Goal: Information Seeking & Learning: Find specific fact

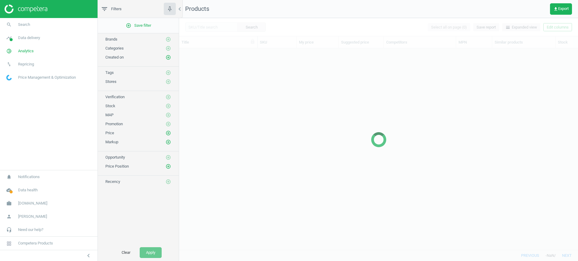
scroll to position [190, 393]
click at [220, 29] on div at bounding box center [378, 139] width 399 height 243
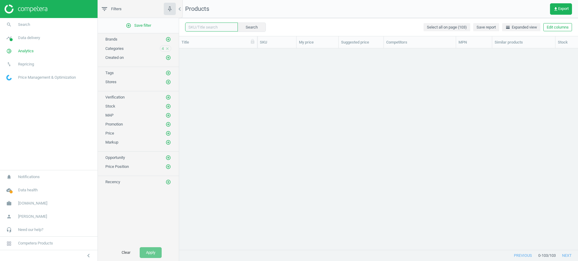
click at [221, 29] on input "text" at bounding box center [211, 27] width 53 height 9
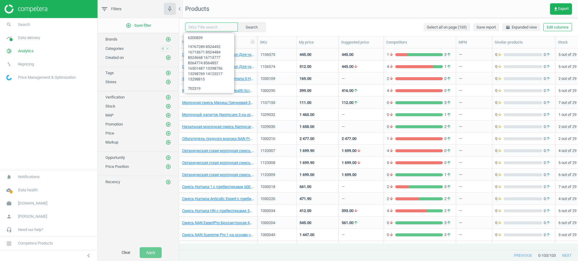
paste input "6008950"
click at [254, 28] on button "Search" at bounding box center [251, 27] width 28 height 9
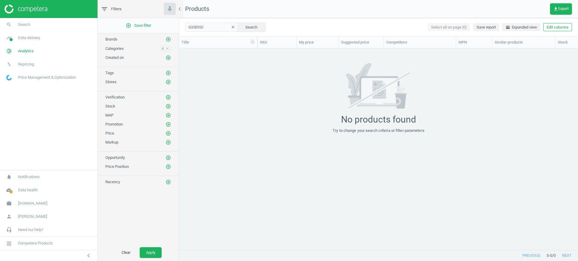
click at [168, 49] on icon "close" at bounding box center [167, 49] width 4 height 4
click at [156, 254] on button "Apply" at bounding box center [151, 253] width 22 height 11
drag, startPoint x: 206, startPoint y: 29, endPoint x: 173, endPoint y: 29, distance: 33.1
click at [173, 29] on div "filter_list Filters chevron_left add_circle_outline Save filter Brands add_circ…" at bounding box center [338, 130] width 480 height 261
paste input "61441"
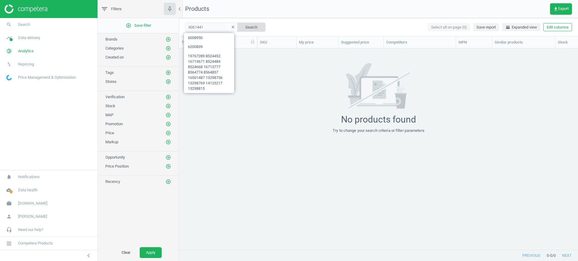
click at [244, 26] on button "Search" at bounding box center [251, 27] width 28 height 9
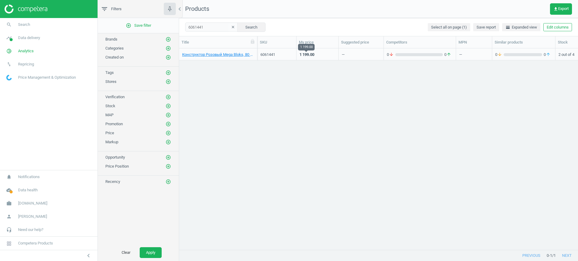
click at [302, 56] on div "1 199.00" at bounding box center [306, 54] width 15 height 5
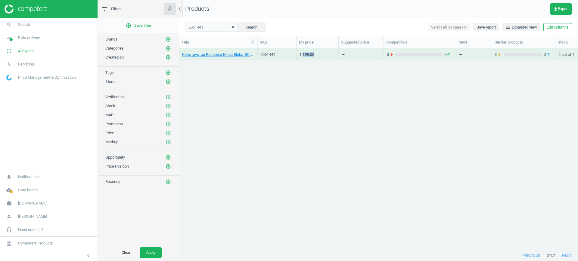
click at [302, 56] on div "1 199.00" at bounding box center [306, 54] width 15 height 5
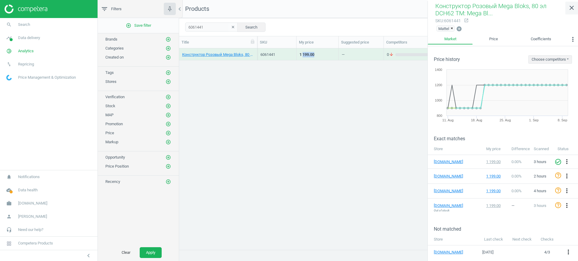
click at [571, 10] on icon "close" at bounding box center [571, 7] width 7 height 7
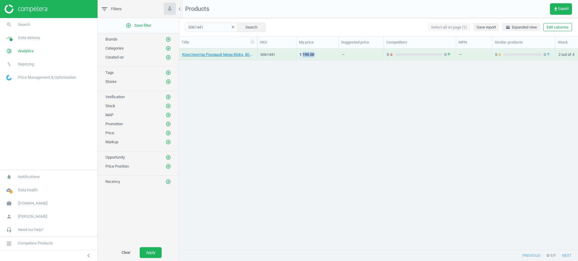
click at [322, 55] on div "1 199.00" at bounding box center [317, 54] width 36 height 11
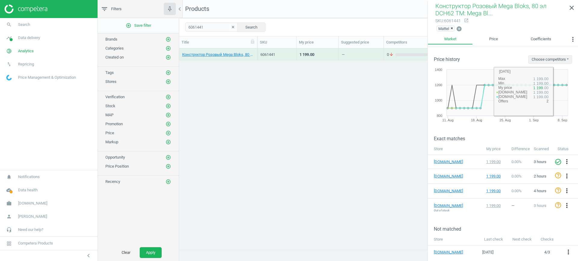
click at [489, 45] on li "Price" at bounding box center [493, 40] width 42 height 12
click at [490, 40] on link "Price" at bounding box center [493, 39] width 42 height 10
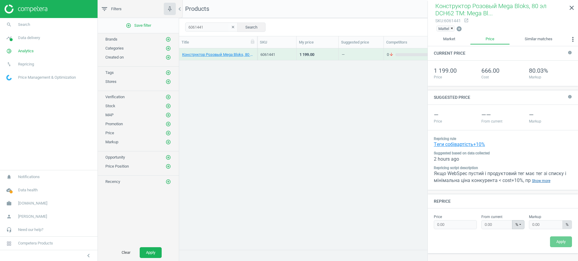
click at [539, 183] on link "Show more" at bounding box center [540, 181] width 21 height 7
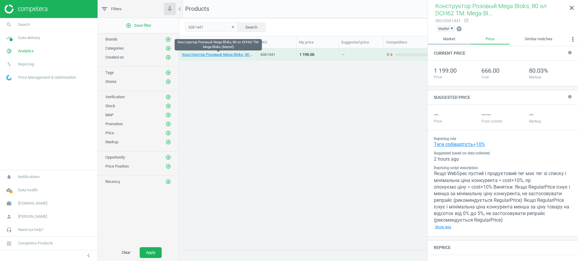
click at [455, 39] on link "Market" at bounding box center [449, 39] width 42 height 10
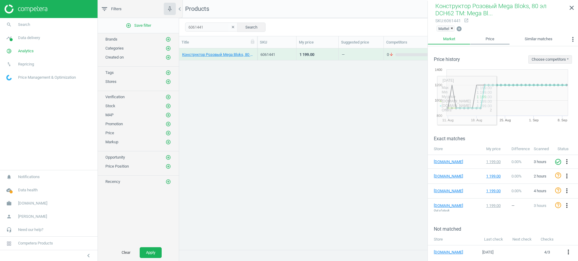
click at [492, 39] on link "Price" at bounding box center [489, 39] width 39 height 10
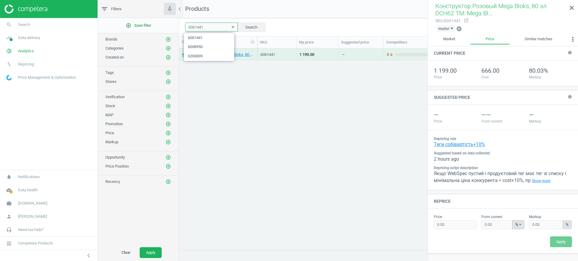
drag, startPoint x: 206, startPoint y: 28, endPoint x: 163, endPoint y: 23, distance: 43.5
click at [163, 23] on div "filter_list Filters chevron_left add_circle_outline Save filter Brands add_circ…" at bounding box center [338, 130] width 480 height 261
paste input "08950"
click at [247, 27] on button "Search" at bounding box center [251, 27] width 28 height 9
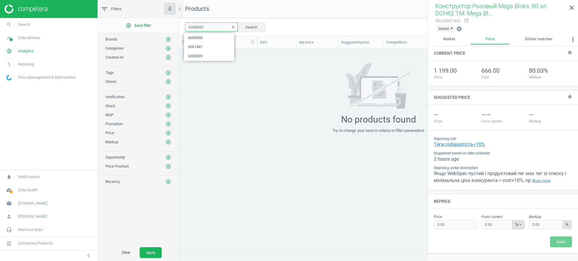
drag, startPoint x: 207, startPoint y: 28, endPoint x: 164, endPoint y: 27, distance: 42.4
click at [164, 27] on div "filter_list Filters chevron_left add_circle_outline Save filter Brands add_circ…" at bounding box center [338, 130] width 480 height 261
paste input "61441"
click at [247, 30] on button "Search" at bounding box center [251, 27] width 28 height 9
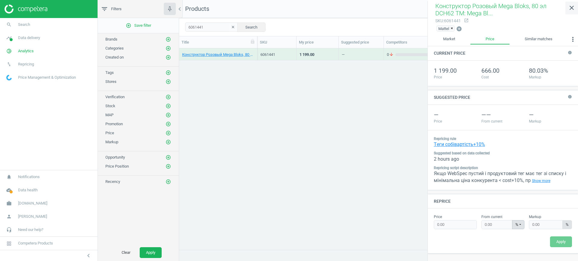
click at [568, 11] on icon "close" at bounding box center [571, 7] width 7 height 7
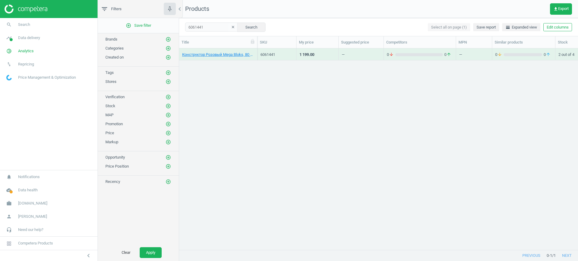
click at [347, 54] on div "—" at bounding box center [361, 54] width 39 height 11
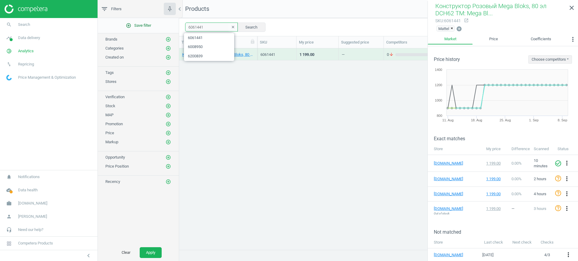
drag, startPoint x: 209, startPoint y: 26, endPoint x: 170, endPoint y: 25, distance: 38.8
click at [170, 25] on div "filter_list Filters chevron_left add_circle_outline Save filter Brands add_circ…" at bounding box center [338, 130] width 480 height 261
paste input "117603"
click at [241, 32] on div "6117603 clear Search Select all on page (1) Save report horizontal_split Expand…" at bounding box center [378, 27] width 399 height 18
click at [253, 24] on button "Search" at bounding box center [251, 27] width 28 height 9
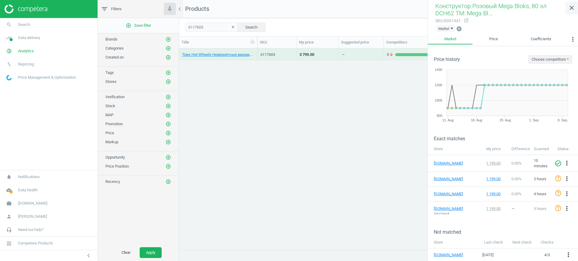
click at [566, 6] on link "close" at bounding box center [571, 8] width 13 height 13
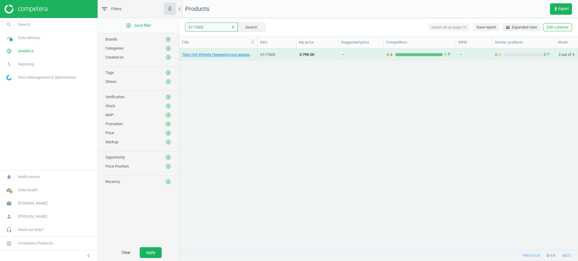
click at [213, 30] on input "6117603" at bounding box center [211, 27] width 53 height 9
paste input "6008950"
click at [250, 29] on button "Search" at bounding box center [251, 27] width 28 height 9
click at [218, 27] on input "6117603 6008950" at bounding box center [211, 27] width 53 height 9
drag, startPoint x: 218, startPoint y: 27, endPoint x: 210, endPoint y: 26, distance: 7.8
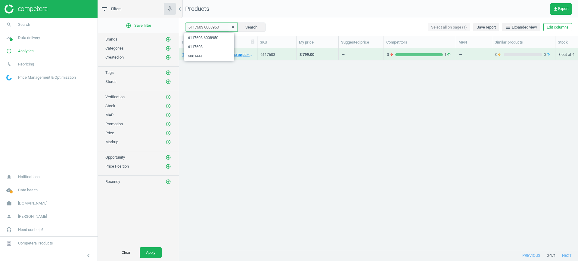
click at [210, 26] on input "6117603 6008950" at bounding box center [211, 27] width 53 height 9
paste input "61441"
type input "6117603 6061441"
click at [254, 24] on button "Search" at bounding box center [251, 27] width 28 height 9
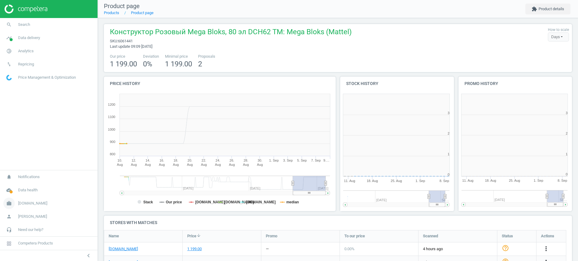
scroll to position [132, 124]
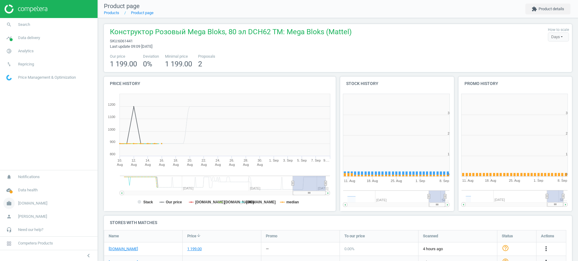
click at [36, 203] on span "[DOMAIN_NAME]" at bounding box center [32, 203] width 29 height 5
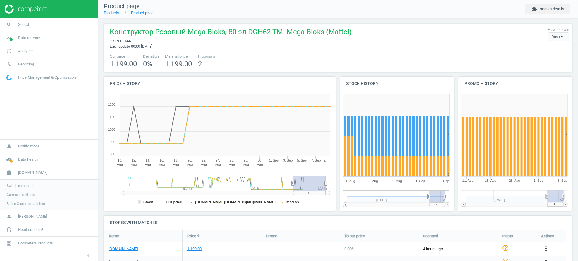
click at [20, 193] on span "Campaign settings" at bounding box center [21, 195] width 29 height 5
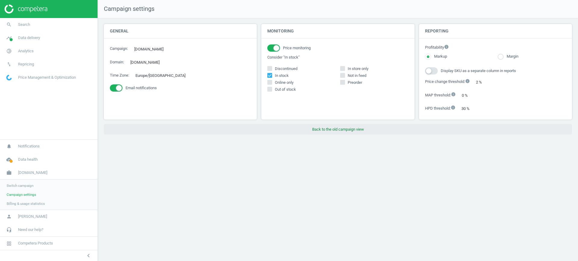
click at [337, 127] on button "Back to the old campaign view" at bounding box center [338, 129] width 468 height 11
